Goal: Information Seeking & Learning: Learn about a topic

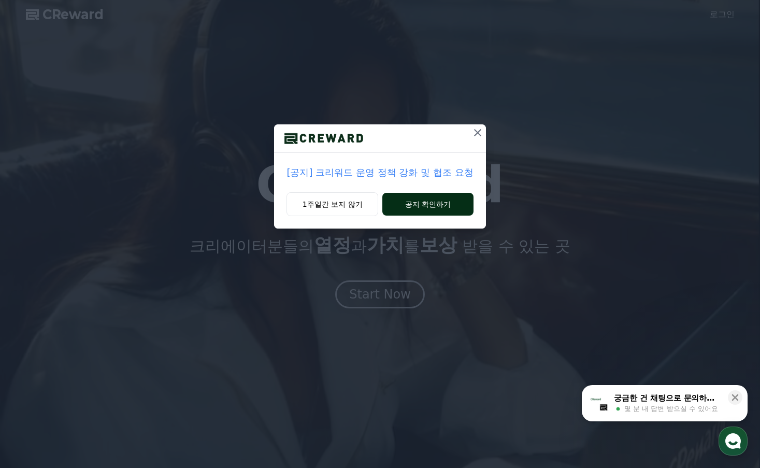
click at [422, 208] on button "공지 확인하기" at bounding box center [427, 204] width 91 height 23
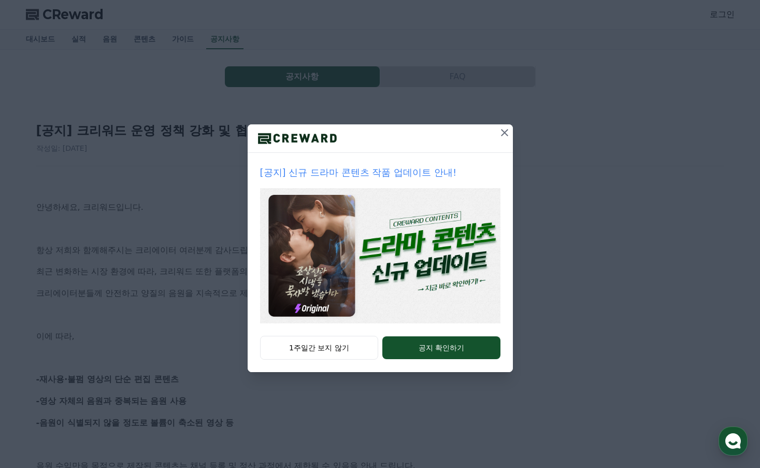
click at [506, 128] on icon at bounding box center [505, 132] width 12 height 12
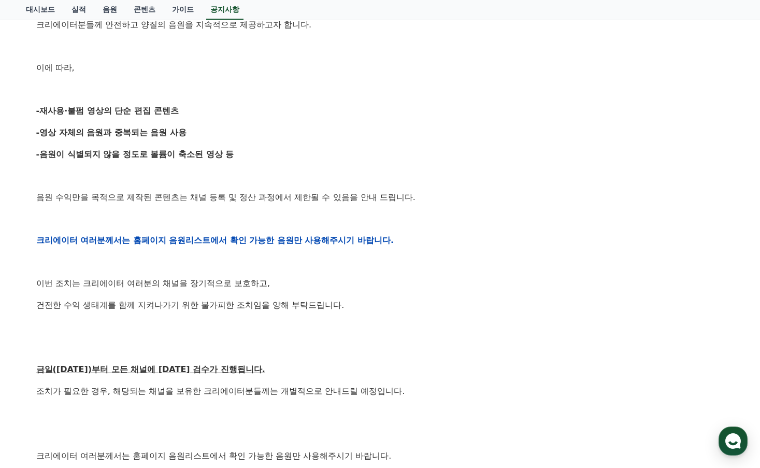
scroll to position [311, 0]
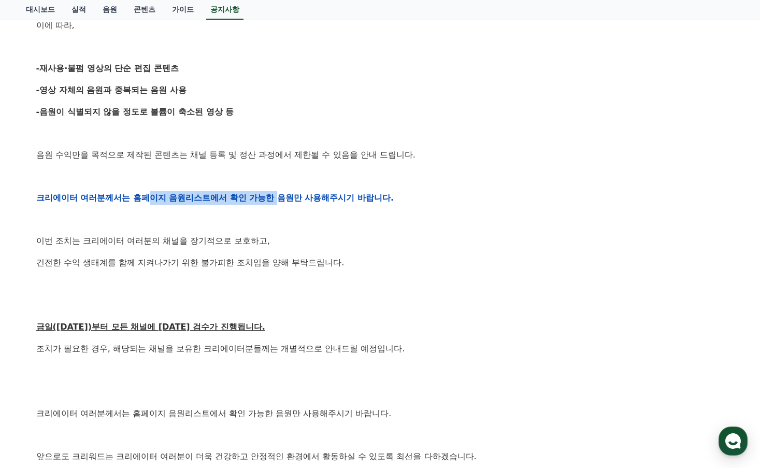
drag, startPoint x: 151, startPoint y: 200, endPoint x: 278, endPoint y: 197, distance: 127.5
click at [278, 197] on strong "크리에이터 여러분께서는 홈페이지 음원리스트에서 확인 가능한 음원만 사용해주시기 바랍니다." at bounding box center [215, 198] width 358 height 10
click at [280, 197] on strong "크리에이터 여러분께서는 홈페이지 음원리스트에서 확인 가능한 음원만 사용해주시기 바랍니다." at bounding box center [215, 198] width 358 height 10
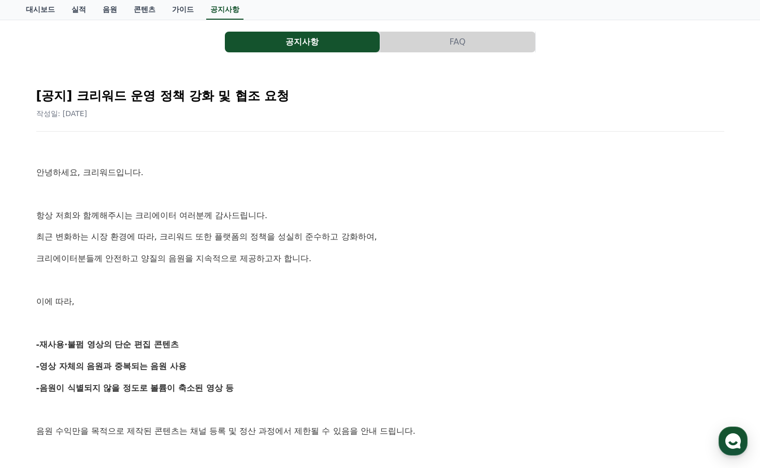
scroll to position [0, 0]
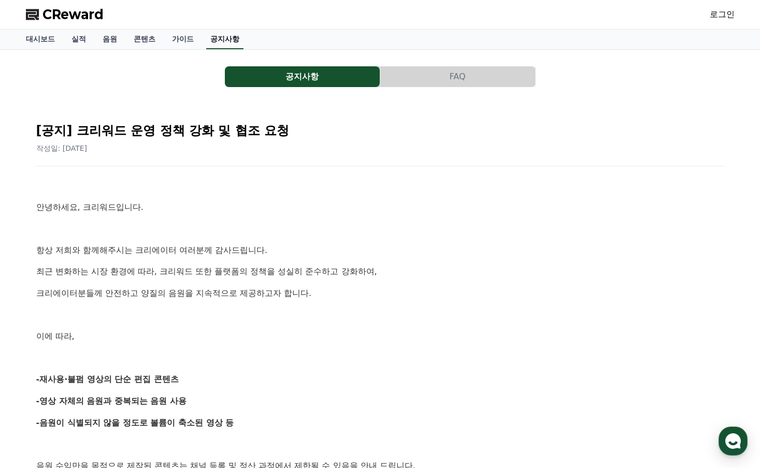
click at [231, 41] on link "공지사항" at bounding box center [224, 40] width 37 height 20
